Goal: Navigation & Orientation: Understand site structure

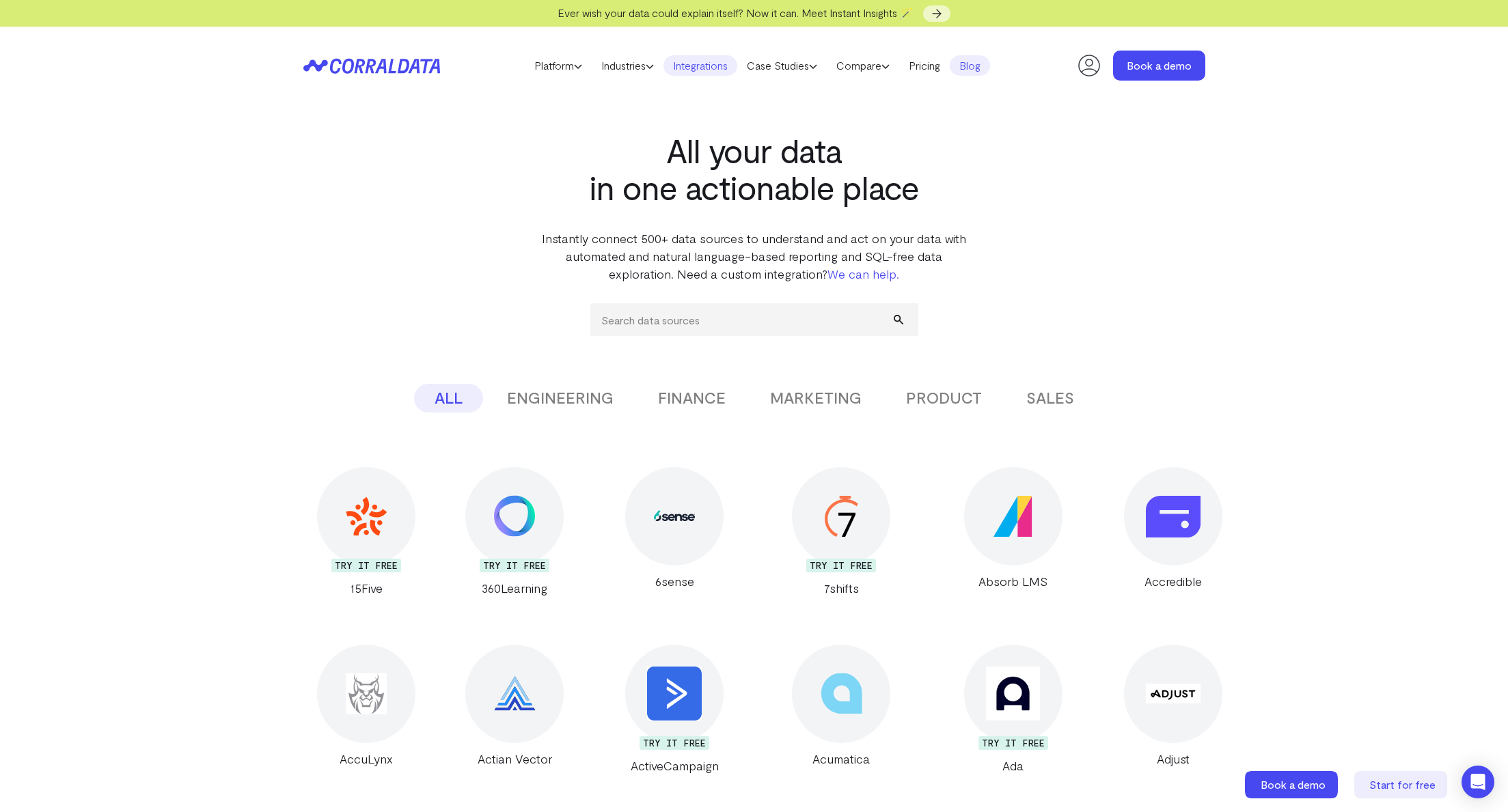
click at [963, 64] on link "Blog" at bounding box center [970, 66] width 40 height 20
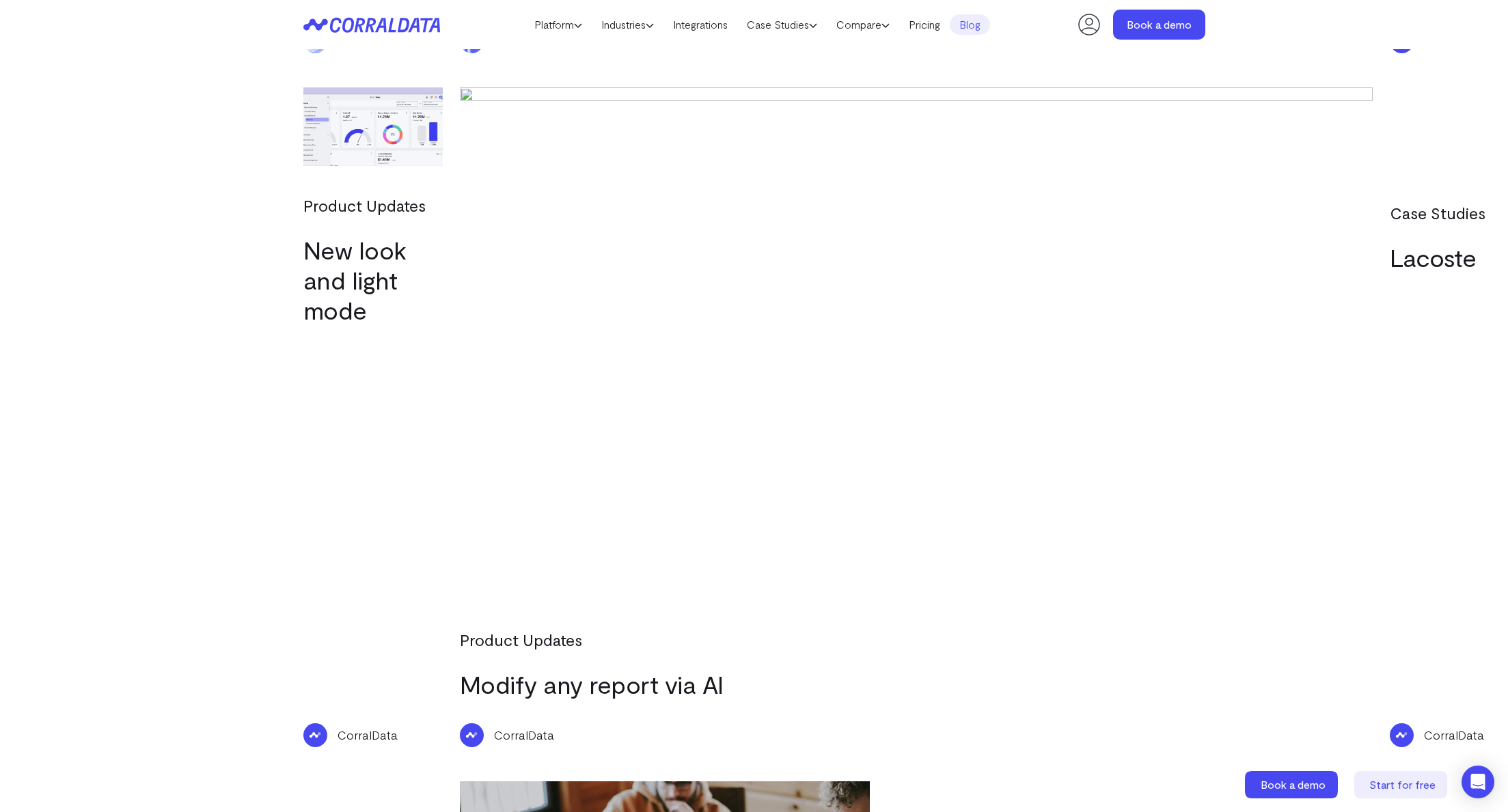
scroll to position [4235, 0]
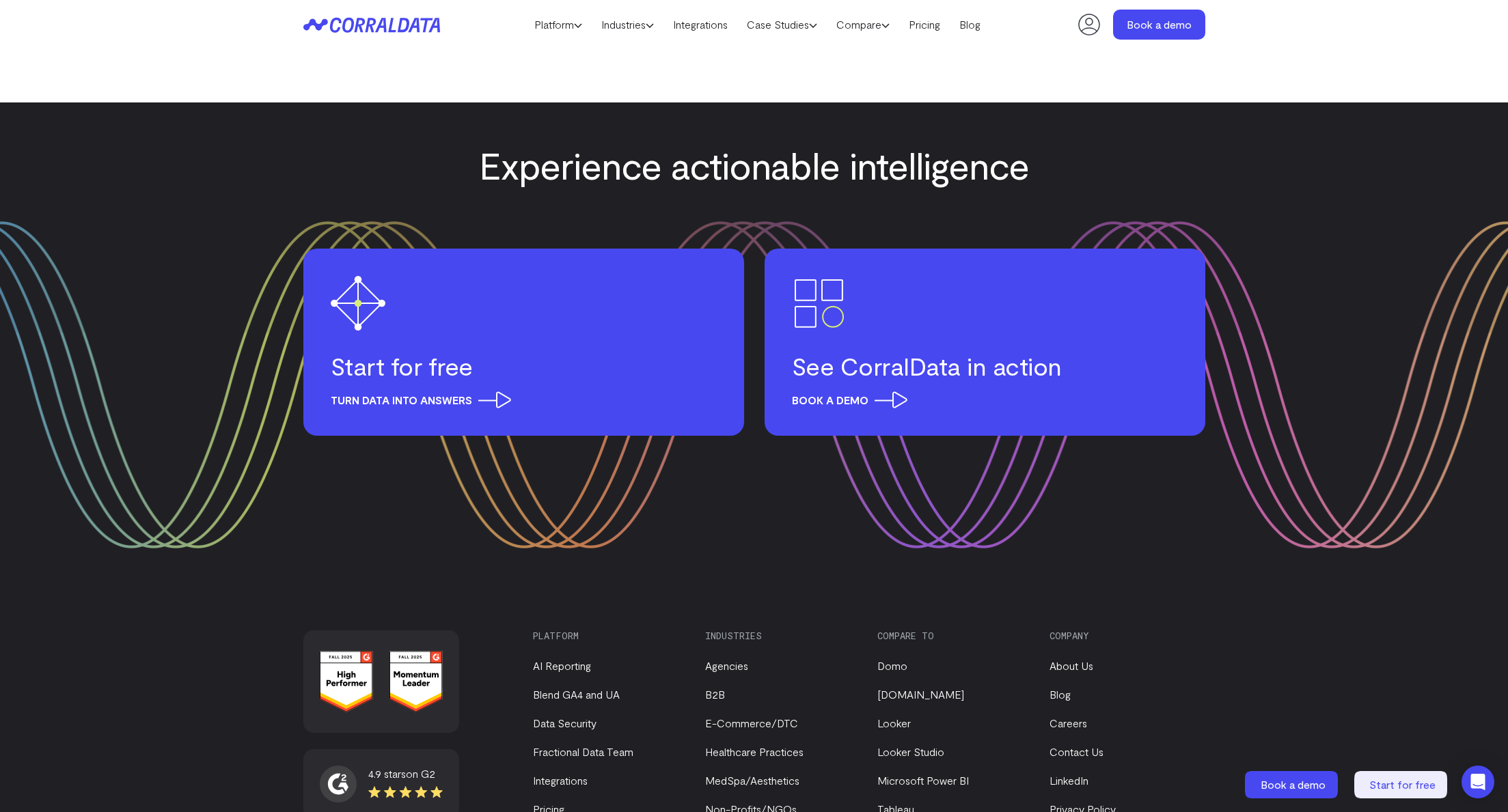
scroll to position [1665, 0]
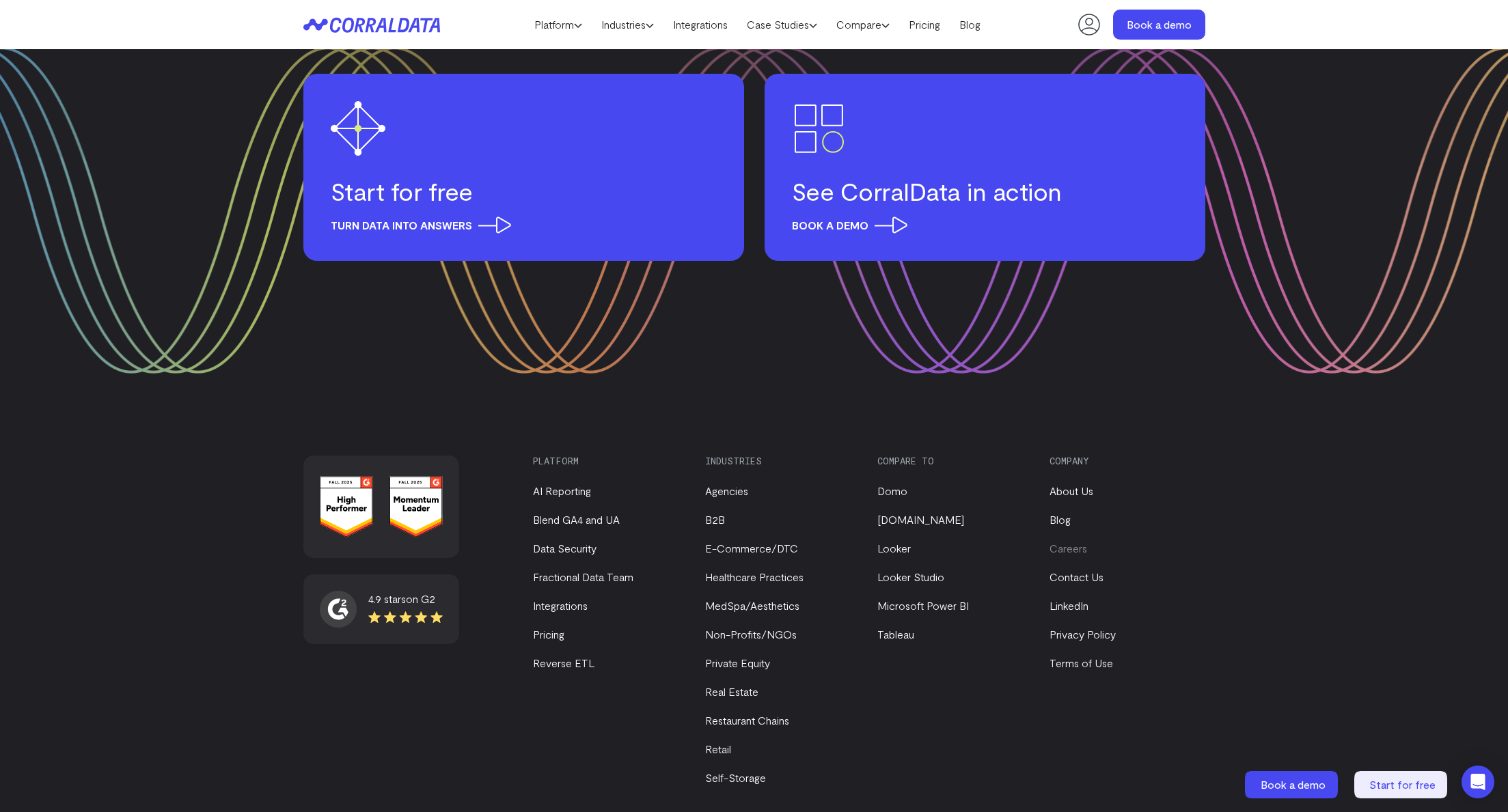
click at [1081, 541] on link "Careers" at bounding box center [1069, 547] width 37 height 13
